Goal: Transaction & Acquisition: Download file/media

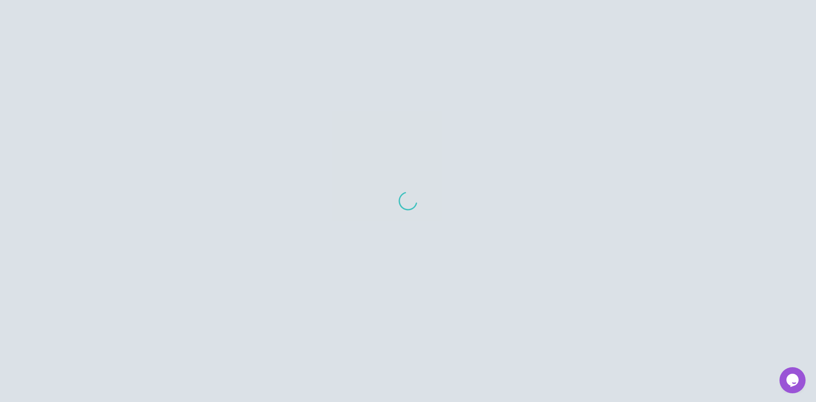
scroll to position [2, 0]
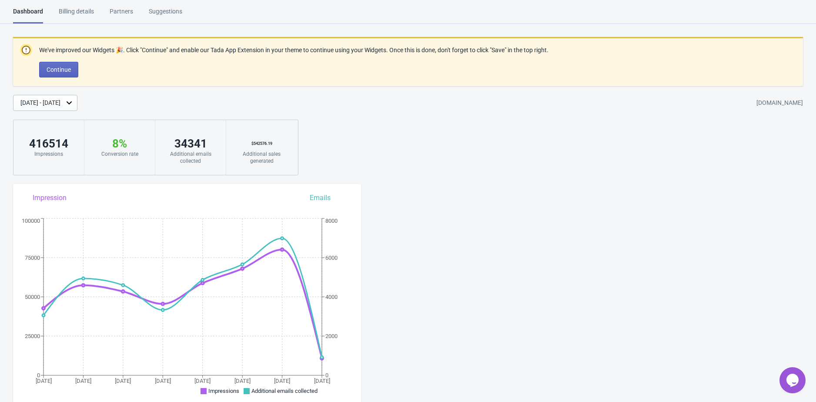
click at [60, 104] on div "[DATE] - [DATE]" at bounding box center [40, 102] width 40 height 9
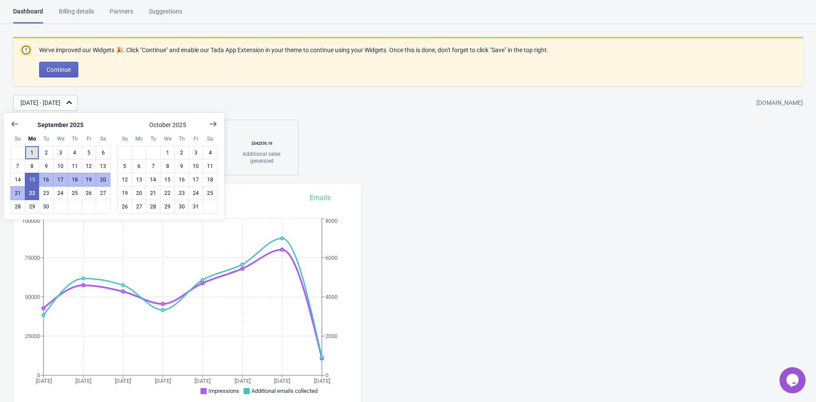
click at [34, 152] on button "1" at bounding box center [32, 153] width 15 height 14
click at [33, 188] on button "22" at bounding box center [32, 193] width 15 height 14
click at [208, 93] on div "We've improved our Widgets 🎉. Click "Continue" and enable our Tada App Extensio…" at bounding box center [408, 106] width 816 height 138
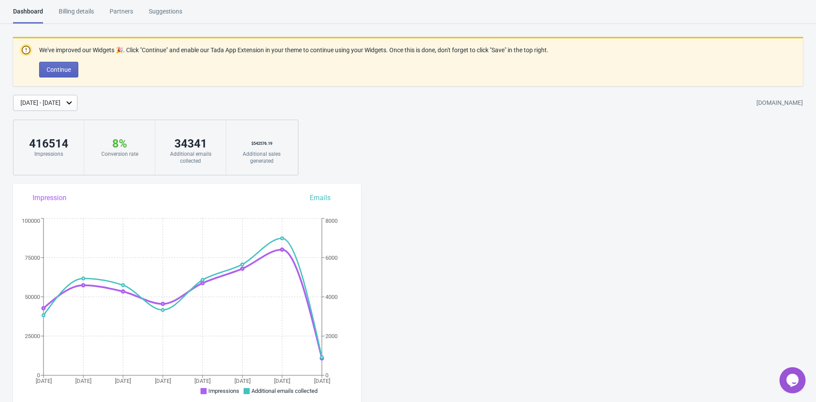
click at [211, 93] on div "We've improved our Widgets 🎉. Click "Continue" and enable our Tada App Extensio…" at bounding box center [408, 106] width 816 height 138
click at [210, 109] on div "Sep 1, 2025 - Sep 22, 2025 evryjewel.myshopify.com" at bounding box center [414, 103] width 802 height 16
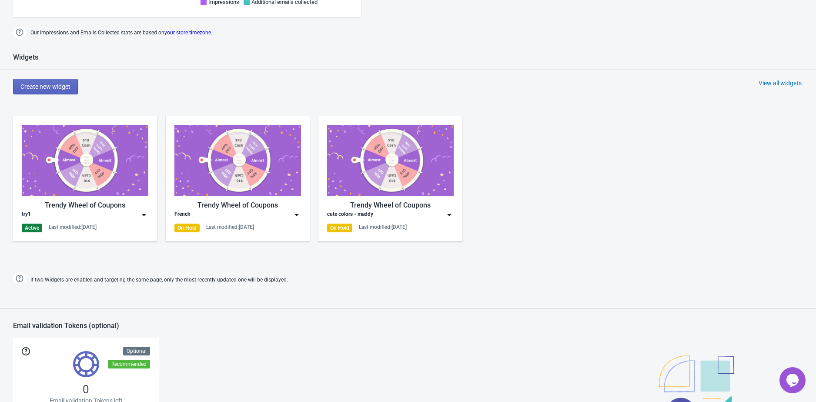
scroll to position [459, 0]
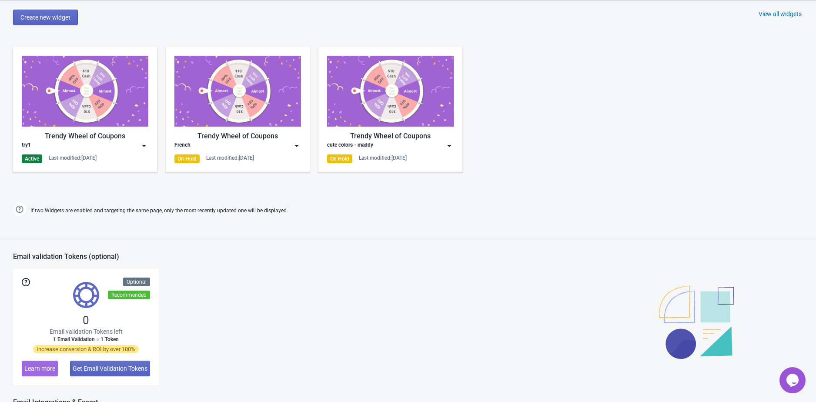
click at [50, 255] on div "Email validation Tokens (optional)" at bounding box center [408, 260] width 816 height 17
click at [147, 253] on div "Email validation Tokens (optional)" at bounding box center [408, 260] width 816 height 17
drag, startPoint x: 126, startPoint y: 257, endPoint x: 13, endPoint y: 258, distance: 112.2
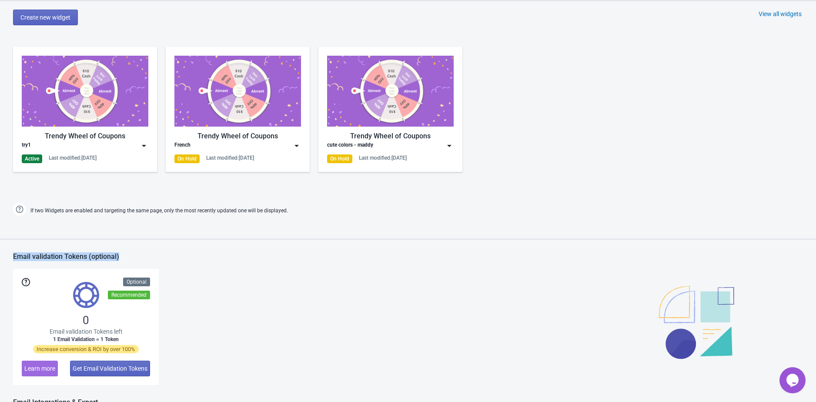
click at [13, 258] on div "Email validation Tokens (optional)" at bounding box center [408, 260] width 816 height 17
drag, startPoint x: 13, startPoint y: 257, endPoint x: 124, endPoint y: 252, distance: 111.4
click at [124, 252] on div "Email validation Tokens (optional)" at bounding box center [408, 260] width 816 height 17
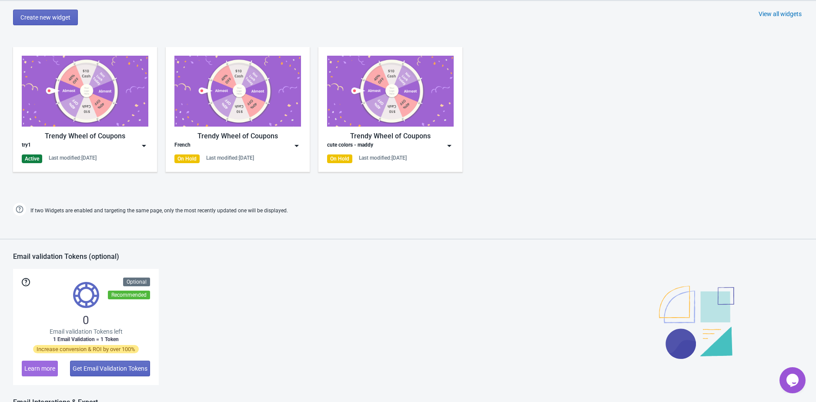
click at [104, 256] on div "Email validation Tokens (optional)" at bounding box center [408, 260] width 816 height 17
click at [133, 255] on div "Email validation Tokens (optional)" at bounding box center [408, 260] width 816 height 17
drag, startPoint x: 129, startPoint y: 256, endPoint x: 12, endPoint y: 258, distance: 117.4
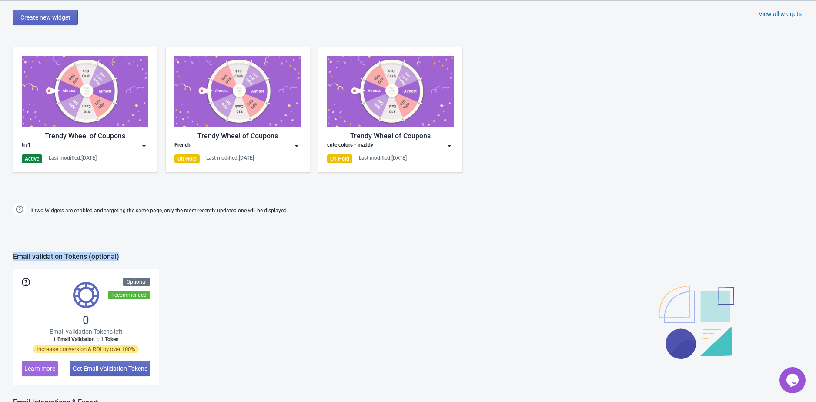
click at [12, 258] on div "Email validation Tokens (optional)" at bounding box center [408, 260] width 816 height 17
drag, startPoint x: 13, startPoint y: 256, endPoint x: 142, endPoint y: 256, distance: 129.1
click at [142, 256] on div "Email validation Tokens (optional)" at bounding box center [408, 260] width 816 height 17
click at [127, 255] on div "Email validation Tokens (optional)" at bounding box center [408, 260] width 816 height 17
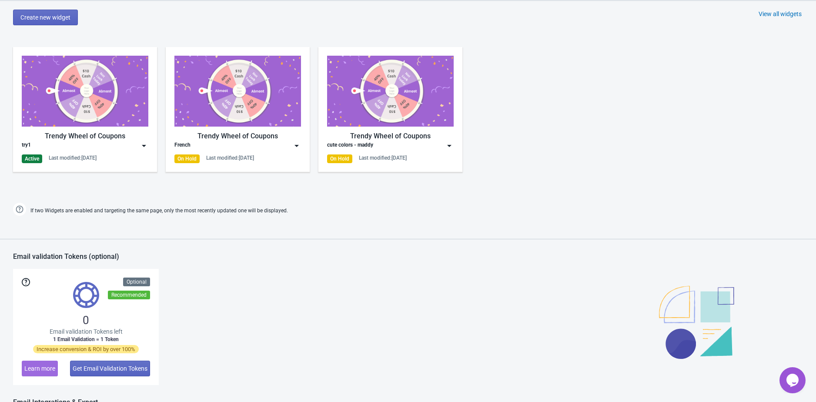
click at [107, 256] on div "Email validation Tokens (optional)" at bounding box center [408, 260] width 816 height 17
click at [140, 256] on div "Email validation Tokens (optional)" at bounding box center [408, 260] width 816 height 17
click at [111, 254] on div "Email validation Tokens (optional)" at bounding box center [408, 260] width 816 height 17
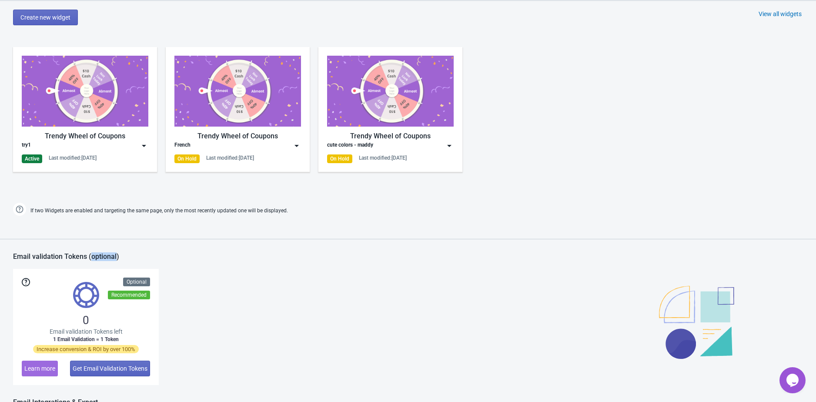
click at [111, 254] on div "Email validation Tokens (optional)" at bounding box center [408, 260] width 816 height 17
click at [136, 255] on div "Email validation Tokens (optional)" at bounding box center [408, 260] width 816 height 17
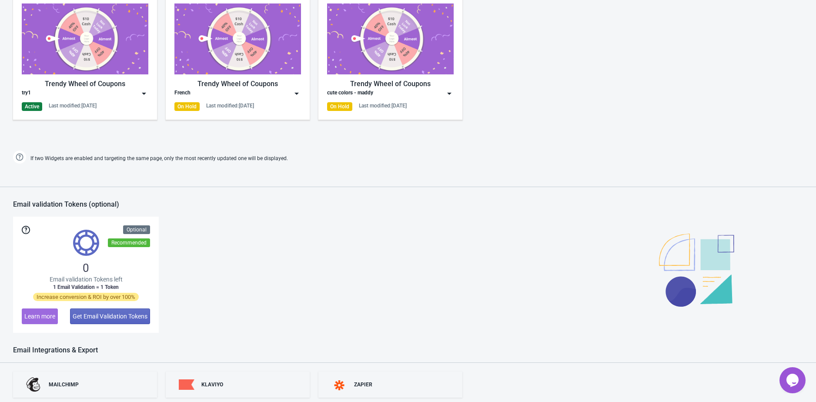
scroll to position [514, 0]
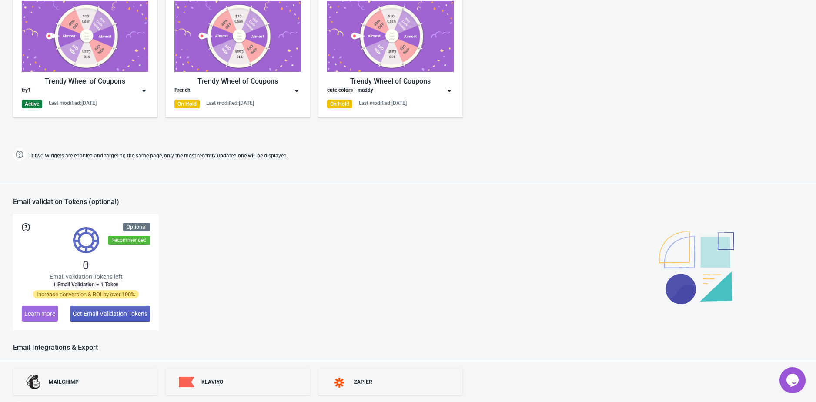
click at [106, 313] on span "Get Email Validation Tokens" at bounding box center [110, 313] width 75 height 7
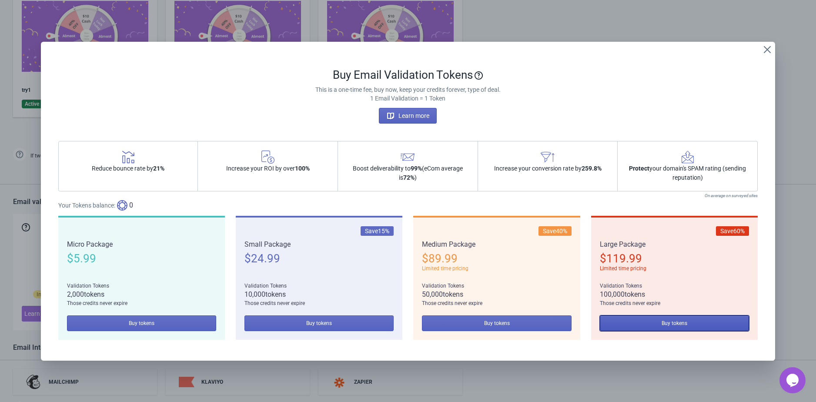
click at [663, 326] on span "Buy tokens" at bounding box center [674, 323] width 26 height 7
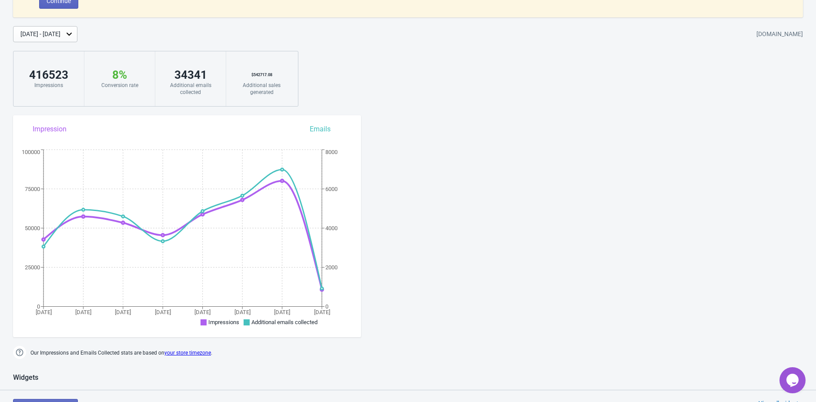
scroll to position [582, 0]
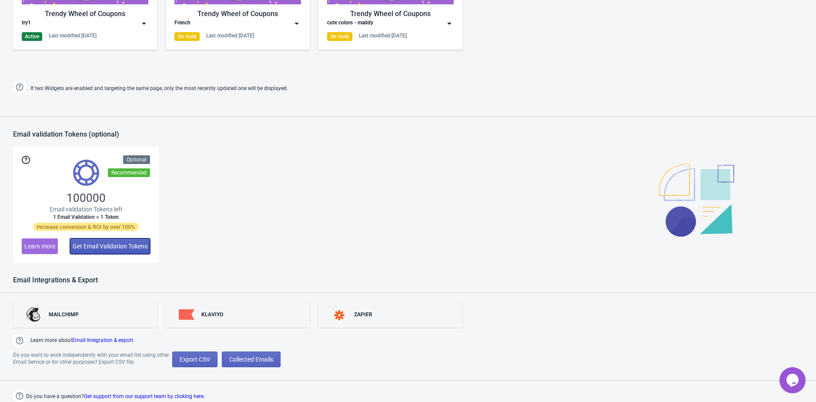
click at [106, 248] on span "Get Email Validation Tokens" at bounding box center [110, 246] width 75 height 7
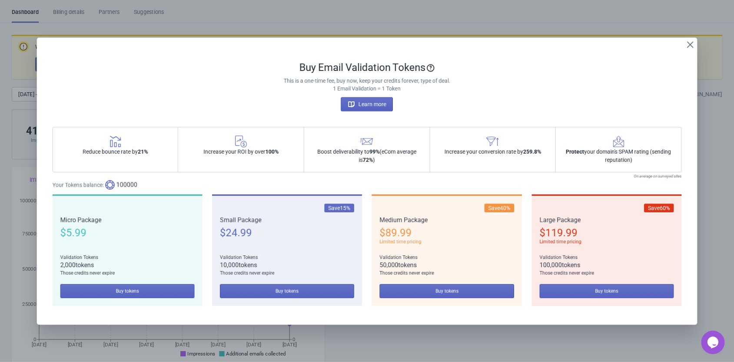
scroll to position [0, 0]
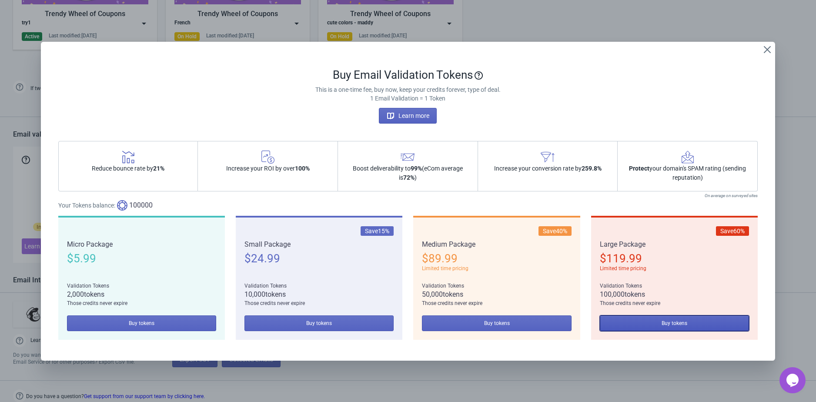
click at [697, 320] on button "Buy tokens" at bounding box center [673, 323] width 149 height 16
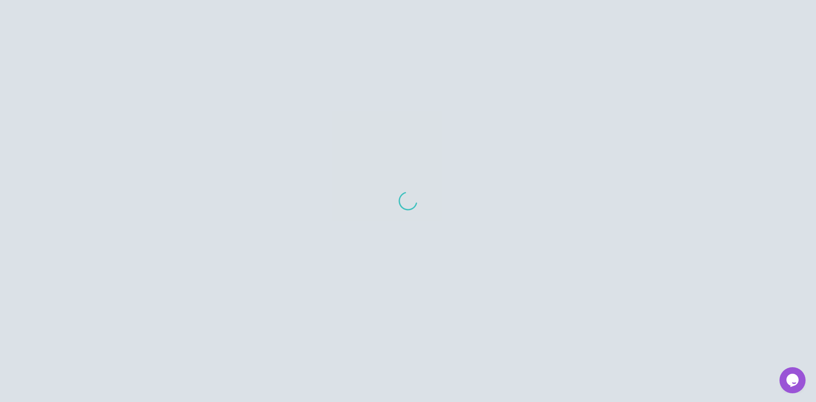
click at [311, 159] on div at bounding box center [408, 201] width 816 height 402
click at [554, 67] on div at bounding box center [408, 201] width 816 height 402
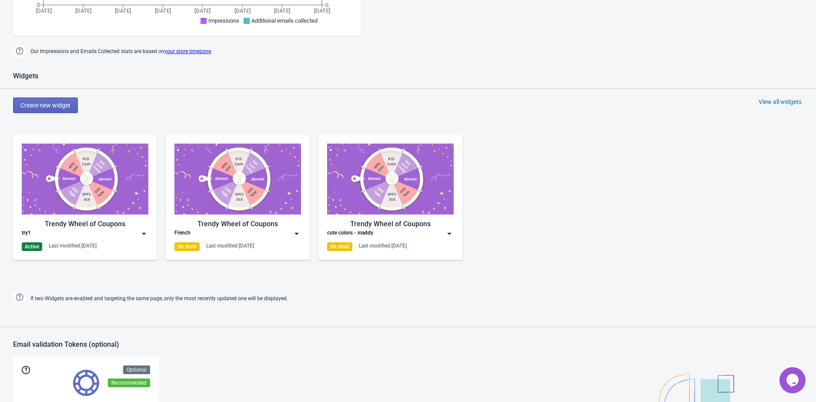
scroll to position [489, 0]
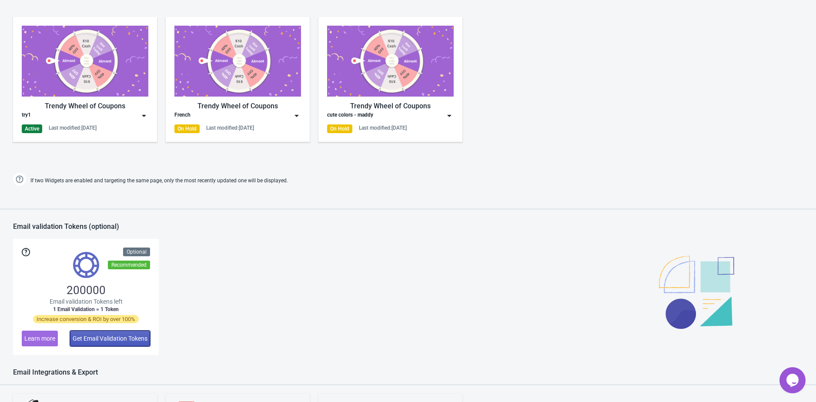
click at [125, 336] on span "Get Email Validation Tokens" at bounding box center [110, 338] width 75 height 7
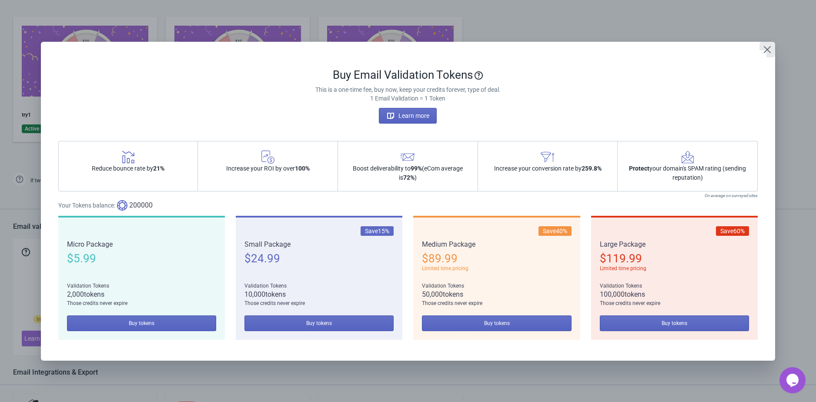
click at [766, 49] on icon "Close" at bounding box center [766, 49] width 9 height 9
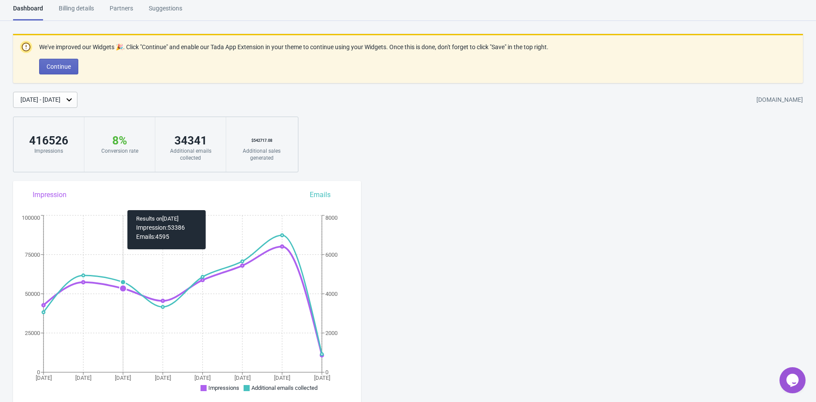
scroll to position [0, 0]
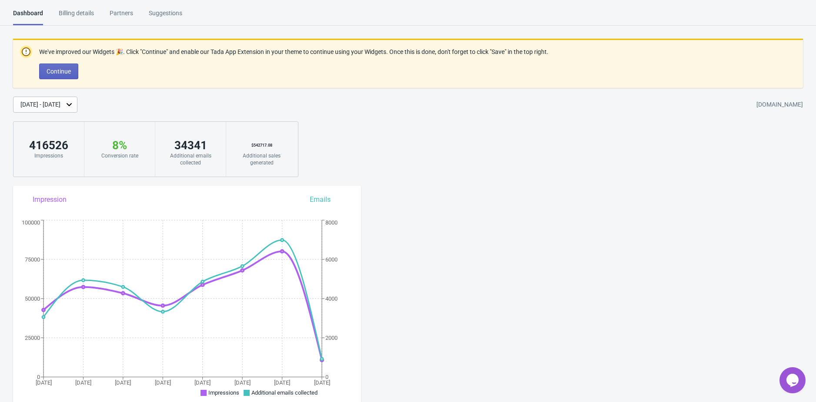
drag, startPoint x: 73, startPoint y: 98, endPoint x: 80, endPoint y: 110, distance: 14.6
click at [73, 98] on div "Sep 15, 2025 - Sep 22, 2025" at bounding box center [45, 105] width 64 height 16
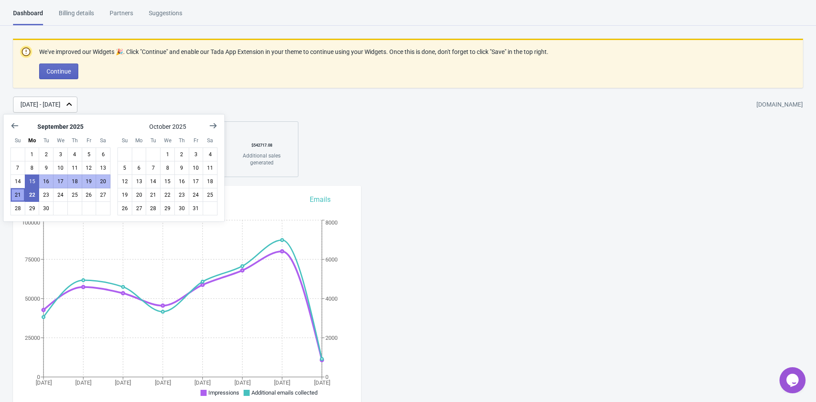
click at [18, 195] on button "21" at bounding box center [17, 195] width 15 height 14
click at [17, 194] on button "21" at bounding box center [17, 195] width 15 height 14
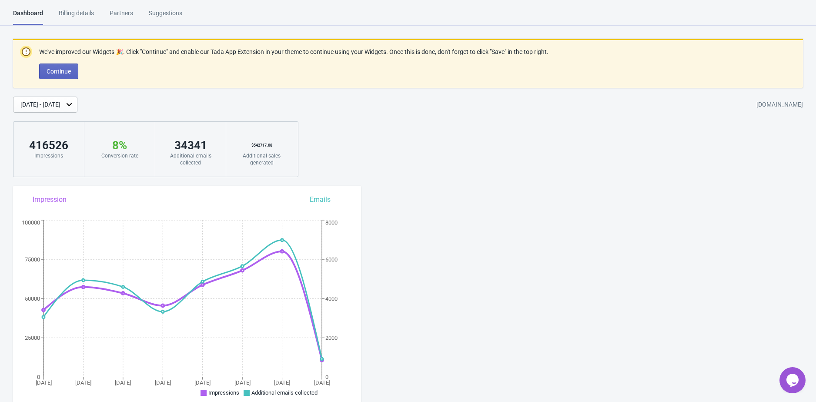
click at [50, 103] on div "Sep 21, 2025 - Sep 21, 2025" at bounding box center [40, 104] width 40 height 9
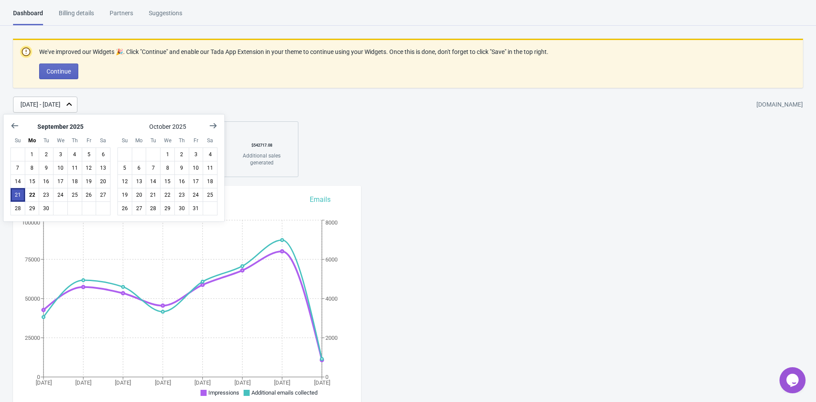
click at [19, 194] on button "21" at bounding box center [17, 195] width 15 height 14
click at [19, 193] on button "21" at bounding box center [17, 195] width 15 height 14
click at [18, 194] on button "21" at bounding box center [17, 195] width 15 height 14
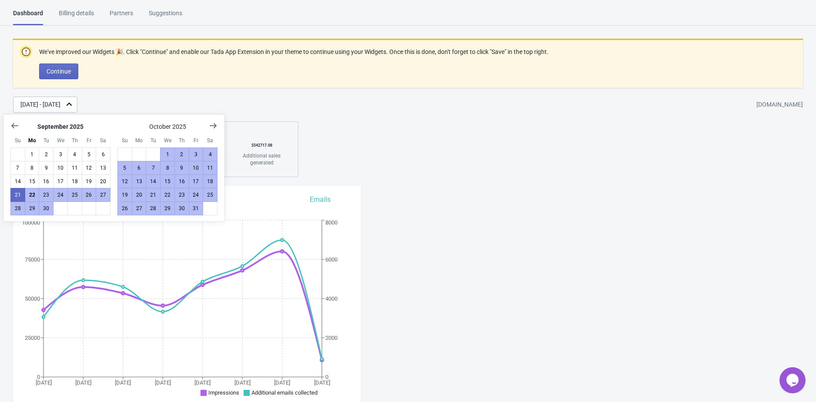
click at [250, 97] on div "Sep 21, 2025 - Sep 21, 2025 evryjewel.myshopify.com" at bounding box center [414, 105] width 802 height 16
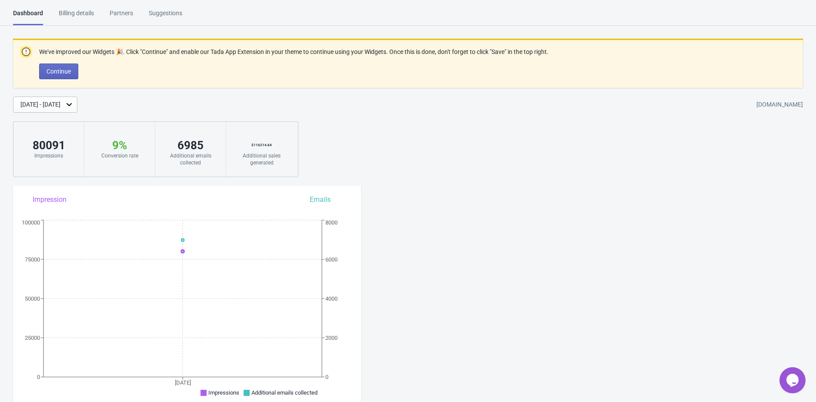
click at [60, 105] on div "Sep 21, 2025 - Sep 21, 2025" at bounding box center [40, 104] width 40 height 9
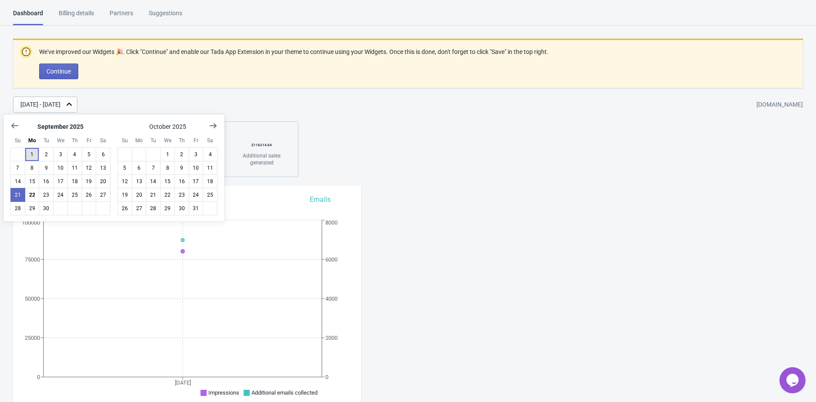
click at [32, 157] on button "1" at bounding box center [32, 154] width 15 height 14
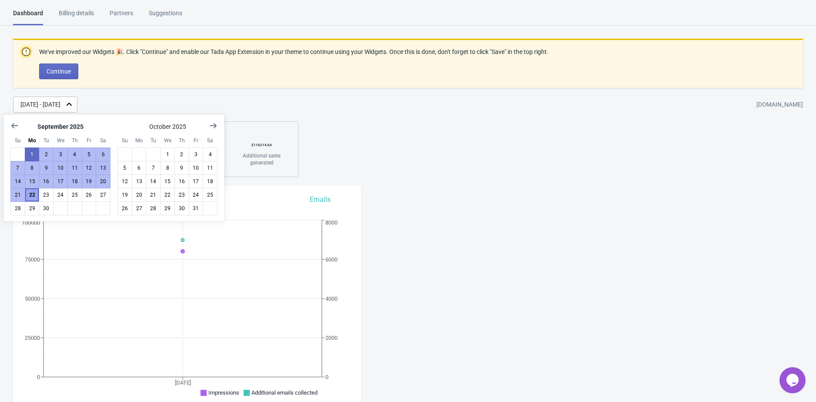
click at [28, 193] on button "22" at bounding box center [32, 195] width 15 height 14
click at [341, 113] on div "We've improved our Widgets 🎉. Click "Continue" and enable our Tada App Extensio…" at bounding box center [408, 108] width 816 height 138
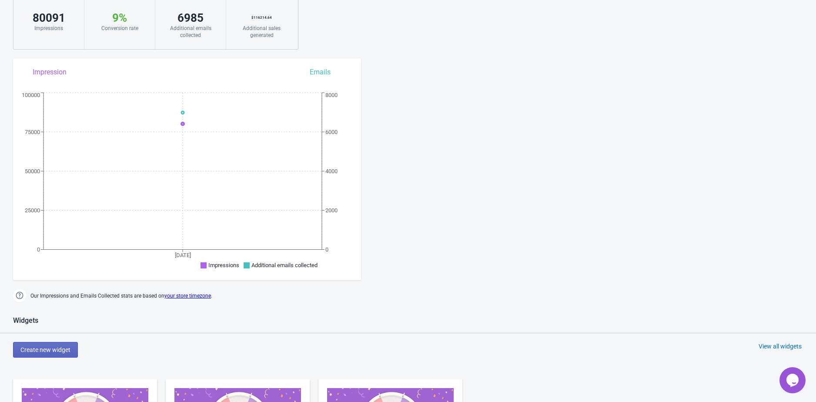
scroll to position [133, 0]
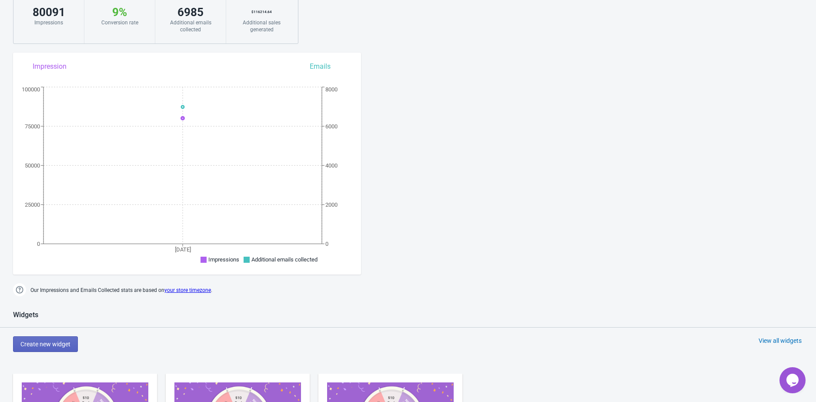
click at [277, 256] on span "Additional emails collected" at bounding box center [284, 259] width 66 height 7
click at [418, 241] on div "Dashboard Billing details Partners Suggestions Dashboard Billing details Partne…" at bounding box center [408, 363] width 816 height 975
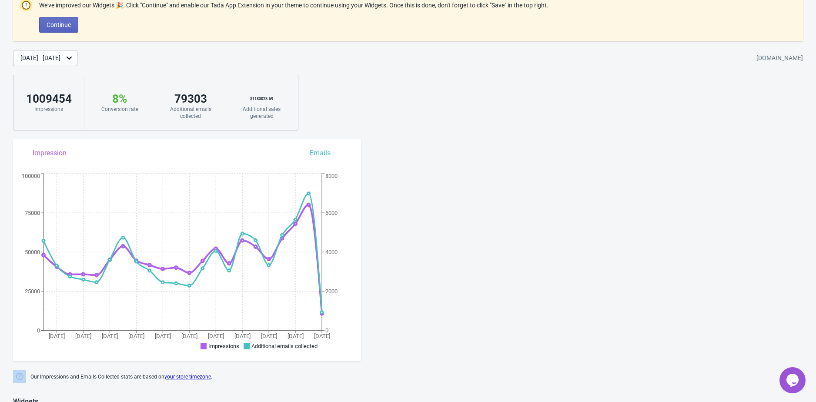
scroll to position [43, 0]
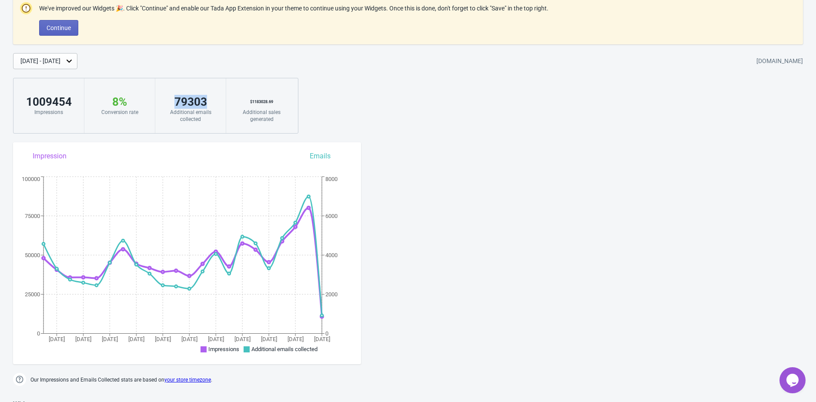
drag, startPoint x: 170, startPoint y: 103, endPoint x: 216, endPoint y: 103, distance: 45.6
click at [216, 103] on div "79303" at bounding box center [190, 102] width 53 height 14
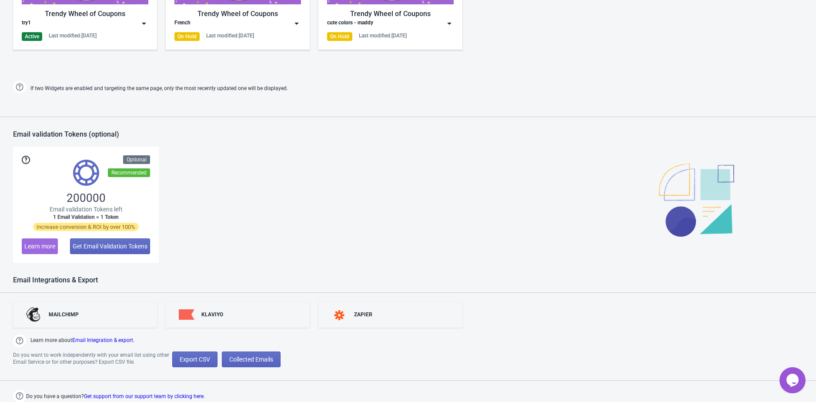
scroll to position [0, 0]
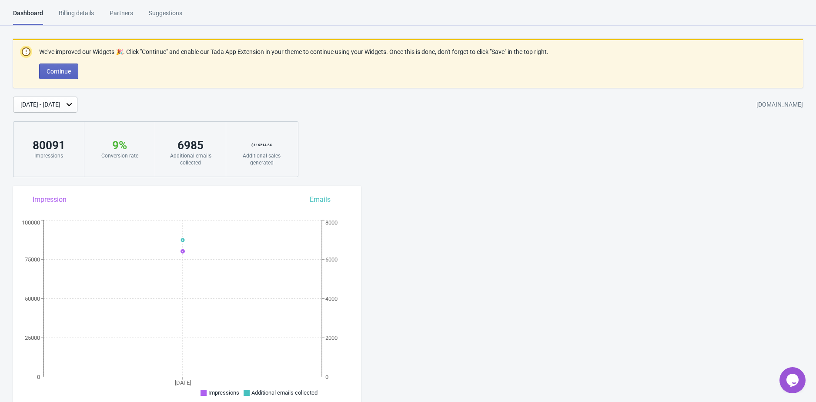
click at [60, 100] on div "Sep 1, 2025 - Sep 22, 2025" at bounding box center [40, 104] width 40 height 9
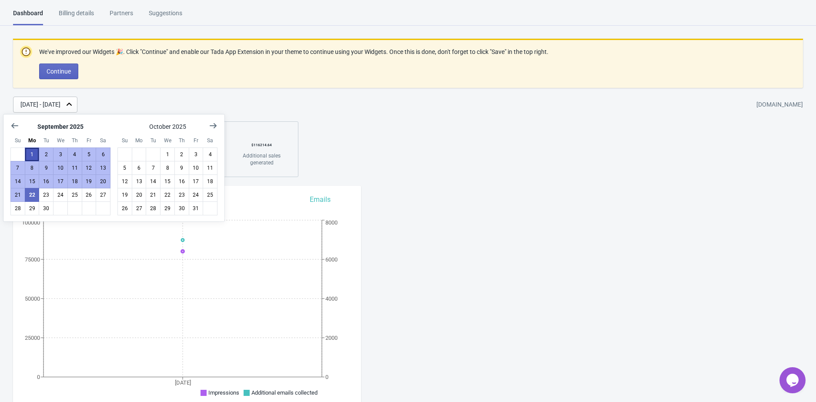
click at [32, 153] on button "1" at bounding box center [32, 154] width 15 height 14
click at [29, 191] on button "22" at bounding box center [32, 195] width 15 height 14
click at [225, 106] on div "Sep 1, 2025 - Sep 22, 2025 evryjewel.myshopify.com" at bounding box center [414, 105] width 802 height 16
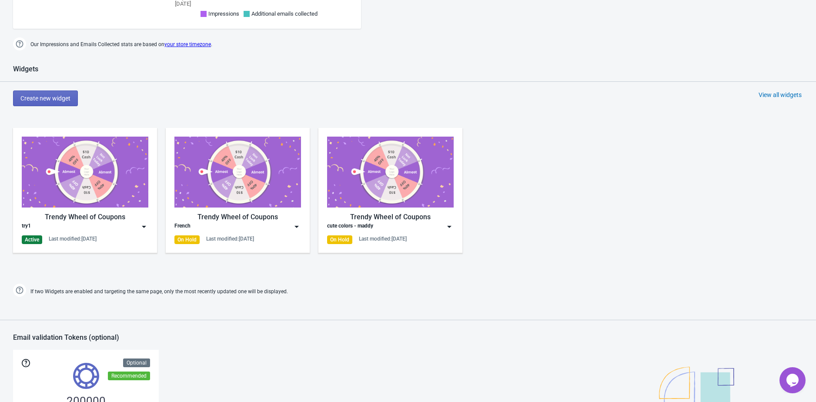
scroll to position [582, 0]
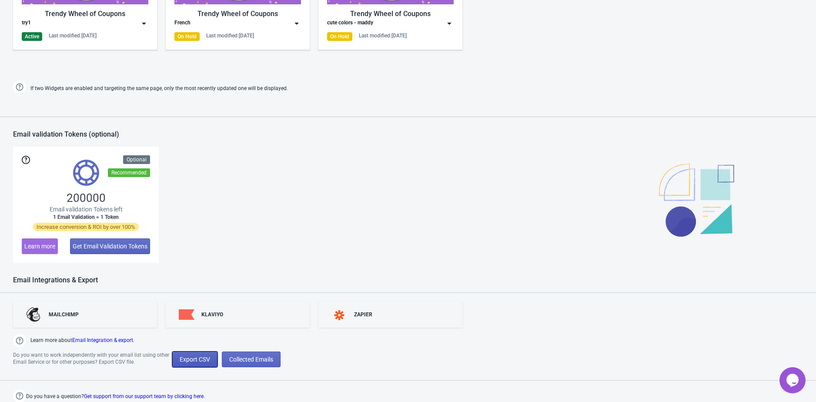
click at [200, 357] on span "Export CSV" at bounding box center [195, 359] width 30 height 7
select select "2025"
select select "9"
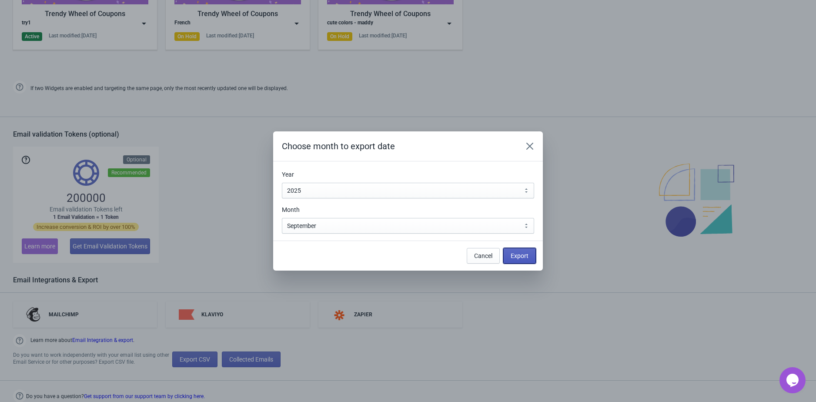
click at [513, 258] on span "Export" at bounding box center [519, 255] width 18 height 7
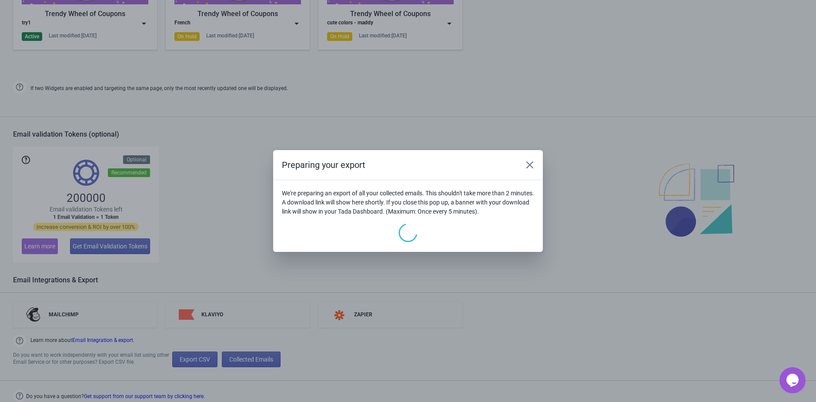
scroll to position [637, 0]
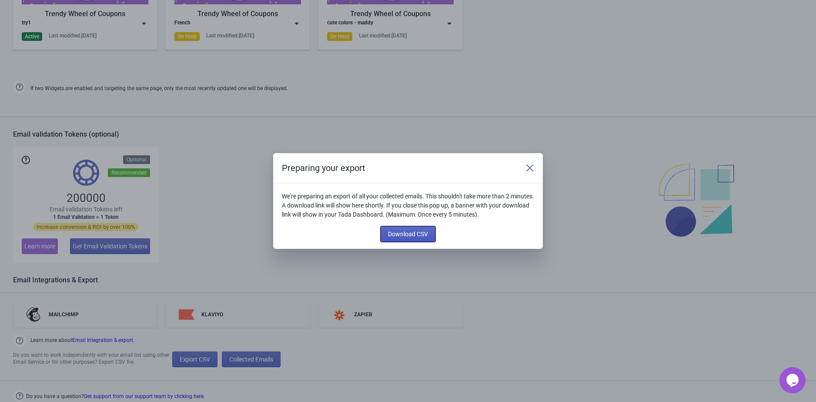
click at [416, 233] on span "Download CSV" at bounding box center [408, 233] width 40 height 7
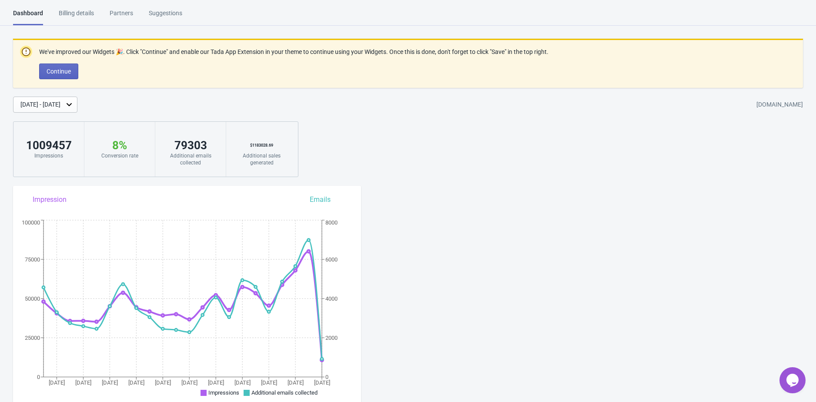
scroll to position [582, 0]
